Goal: Check status: Check status

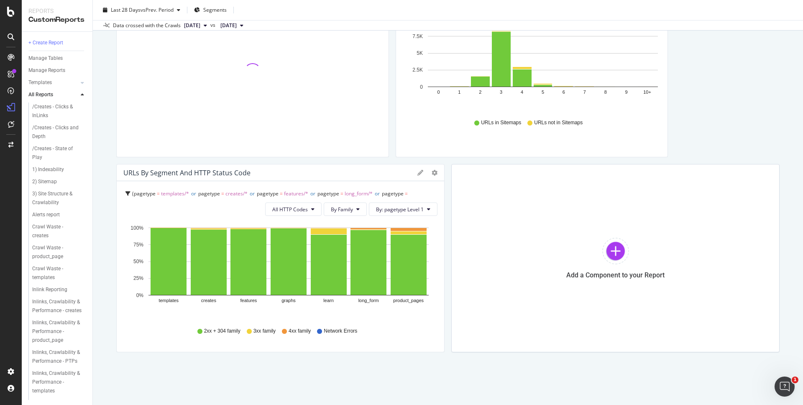
scroll to position [1589, 0]
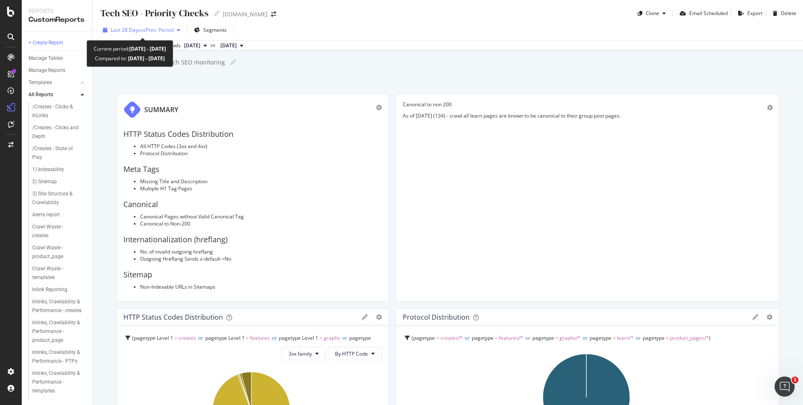
click at [144, 33] on span "vs Prev. Period" at bounding box center [157, 29] width 33 height 7
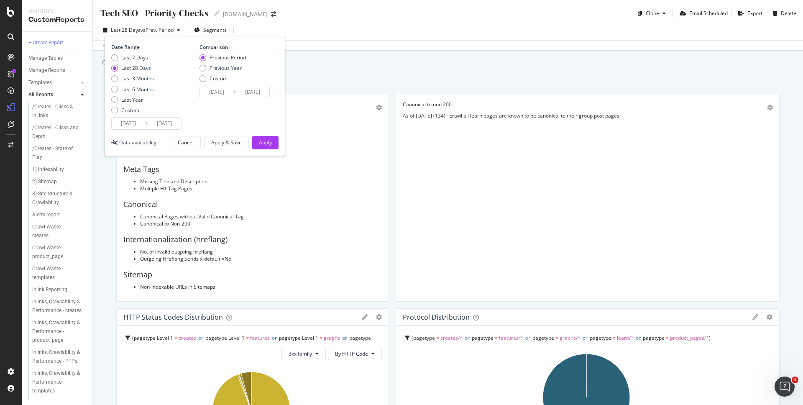
click at [359, 64] on div "Custom report test for Tech SEO monitoring Custom report test for Tech SEO moni…" at bounding box center [452, 62] width 702 height 13
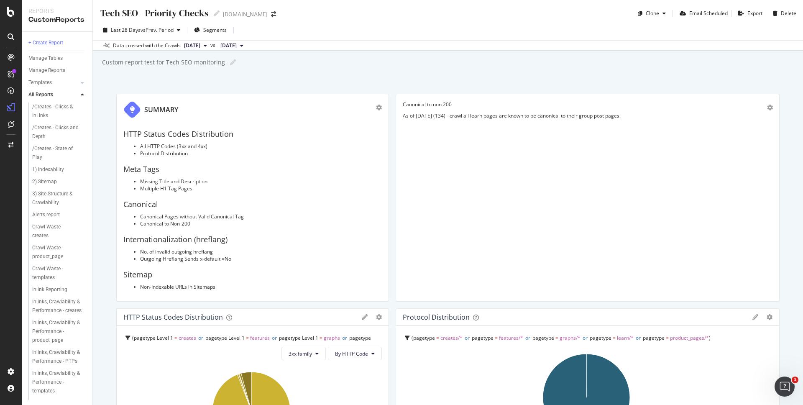
click at [200, 45] on span "[DATE]" at bounding box center [192, 46] width 16 height 8
click at [237, 44] on span "[DATE]" at bounding box center [228, 46] width 16 height 8
click at [421, 76] on div "Tech SEO - Priority Checks Tech SEO - Priority Checks canva.com Clone Email Sch…" at bounding box center [448, 202] width 710 height 405
